Goal: Task Accomplishment & Management: Use online tool/utility

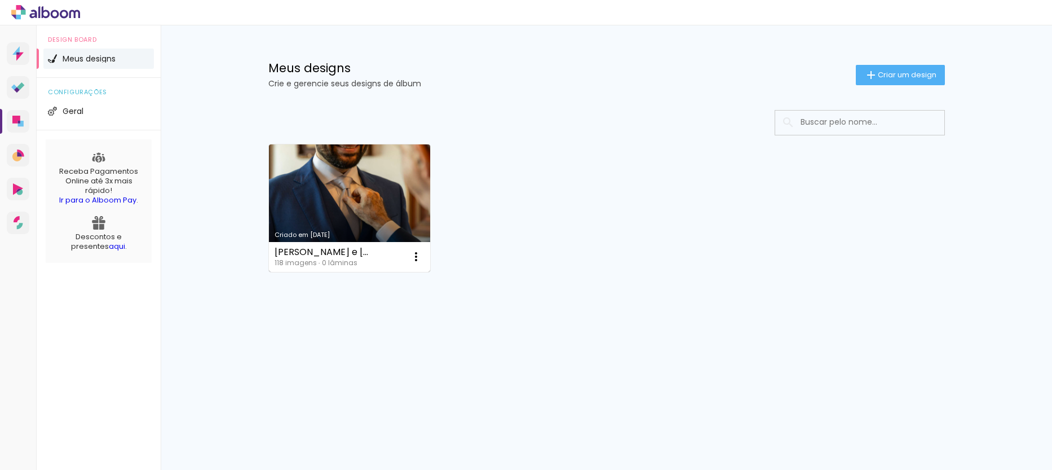
click at [357, 207] on link "Criado em [DATE]" at bounding box center [350, 207] width 162 height 127
click at [336, 192] on link "Criado em [DATE]" at bounding box center [350, 207] width 162 height 127
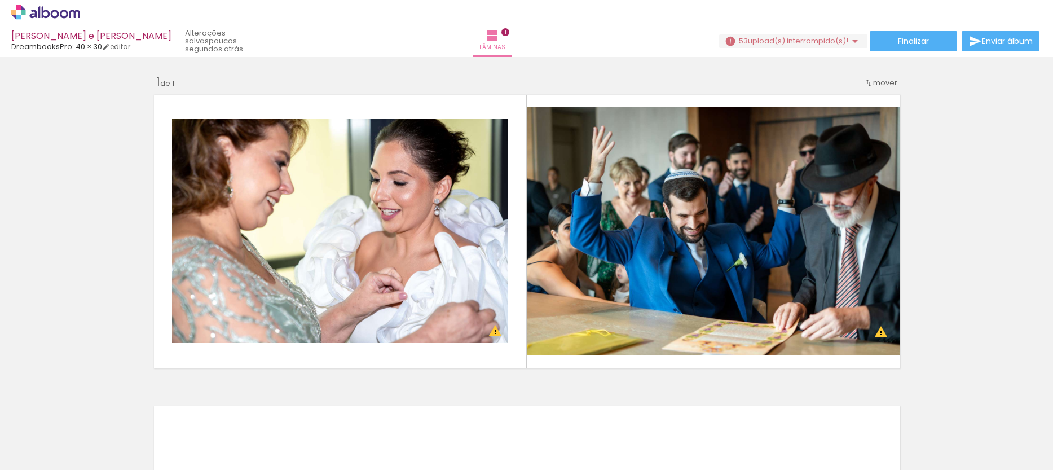
scroll to position [0, 6277]
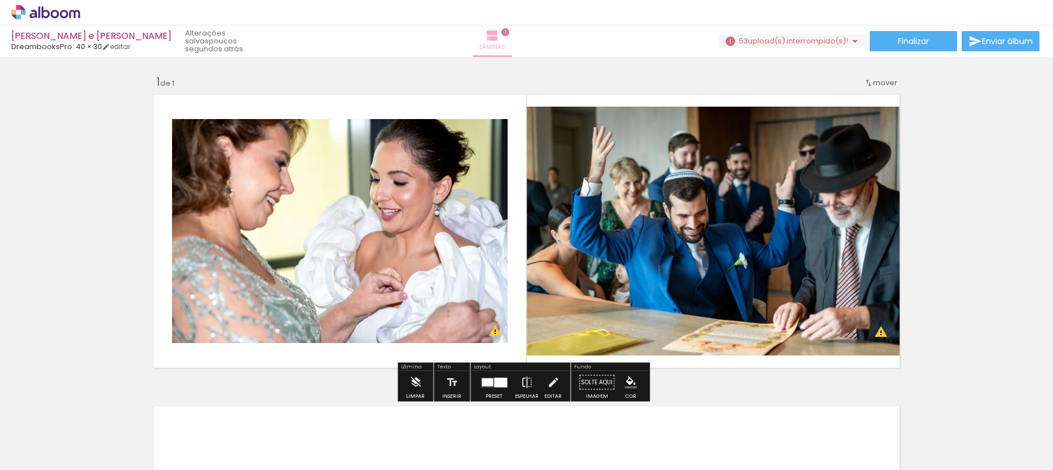
click at [499, 39] on iron-icon at bounding box center [493, 36] width 14 height 14
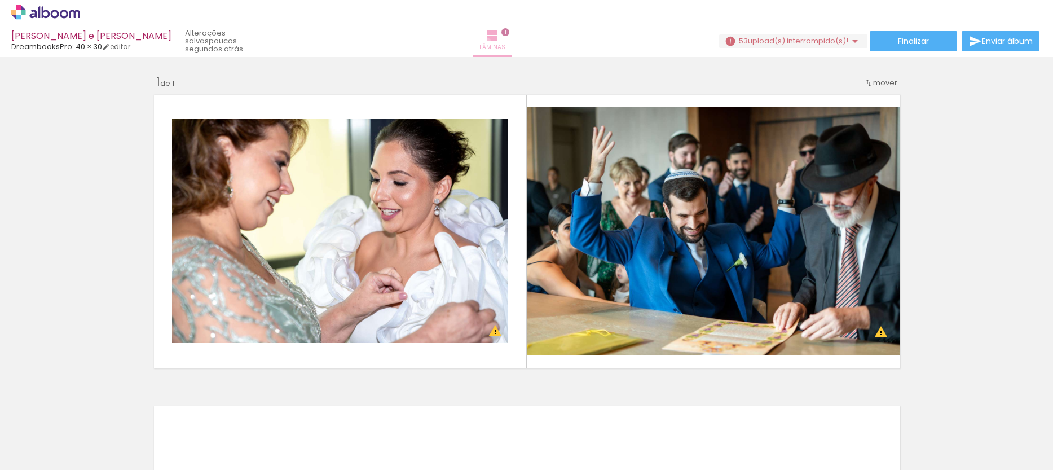
click at [505, 42] on span "Lâminas" at bounding box center [492, 47] width 26 height 10
click at [210, 37] on quentale-status "poucos segundos atrás." at bounding box center [221, 41] width 89 height 33
drag, startPoint x: 52, startPoint y: 30, endPoint x: 59, endPoint y: 11, distance: 20.3
click at [54, 32] on div "[PERSON_NAME] e [PERSON_NAME]" at bounding box center [91, 37] width 160 height 11
click at [59, 11] on icon at bounding box center [45, 12] width 69 height 15
